Goal: Task Accomplishment & Management: Use online tool/utility

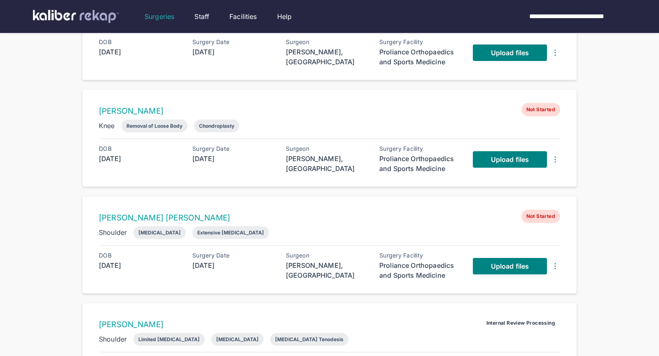
scroll to position [460, 0]
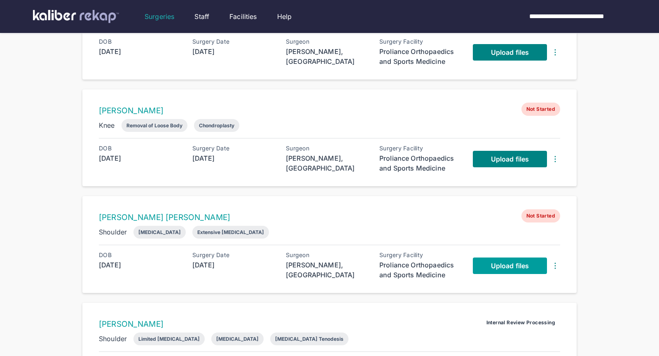
click at [518, 261] on span "Upload files" at bounding box center [510, 265] width 38 height 8
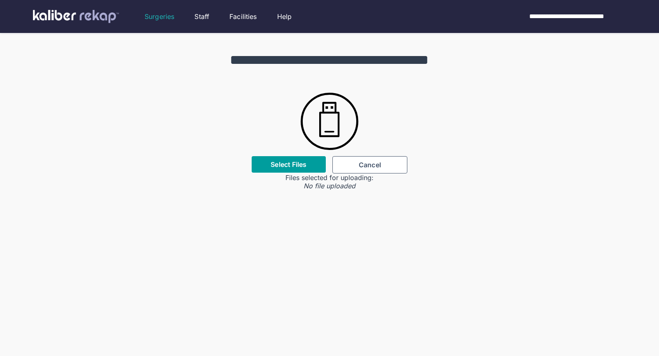
click at [295, 163] on label "Select Files" at bounding box center [288, 164] width 36 height 8
click at [0, 0] on input "Select Files" at bounding box center [0, 0] width 0 height 0
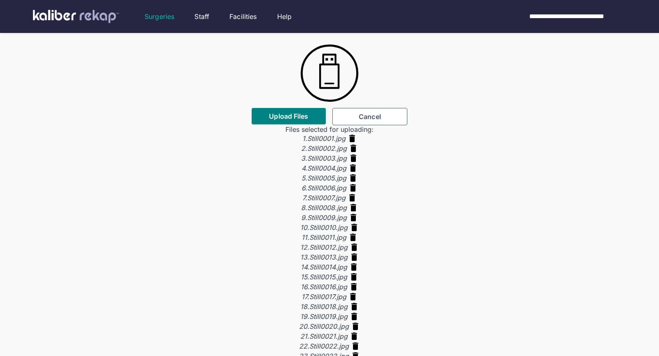
scroll to position [44, 0]
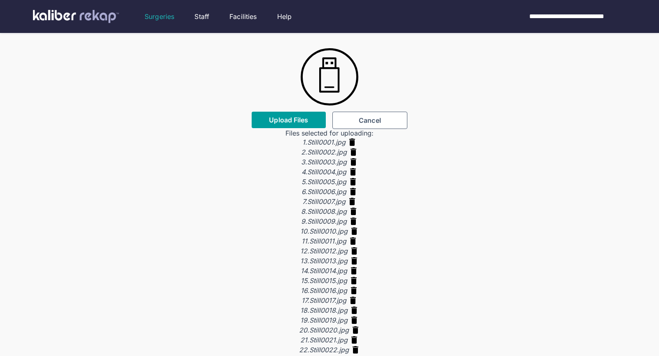
click at [296, 119] on span "Upload Files" at bounding box center [288, 120] width 39 height 8
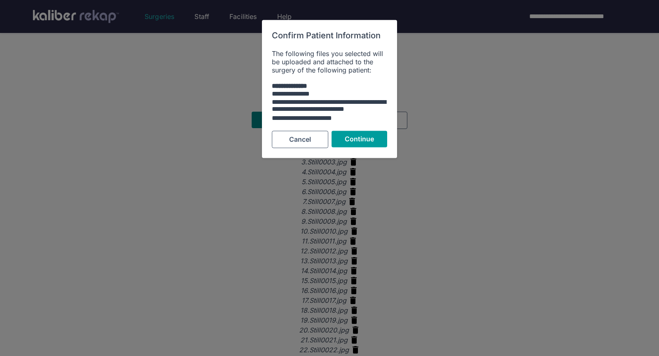
click at [355, 139] on span "Continue" at bounding box center [360, 139] width 30 height 8
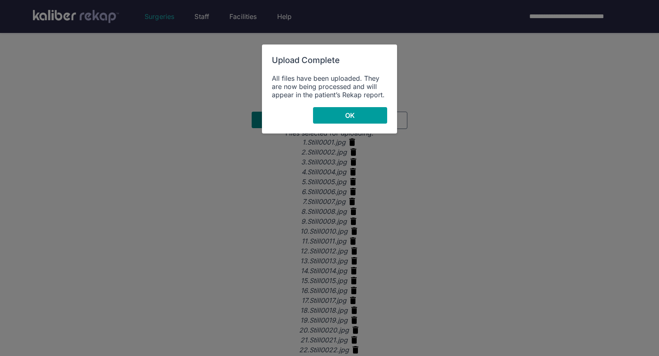
click at [361, 118] on button "OK" at bounding box center [350, 115] width 74 height 16
